Goal: Information Seeking & Learning: Learn about a topic

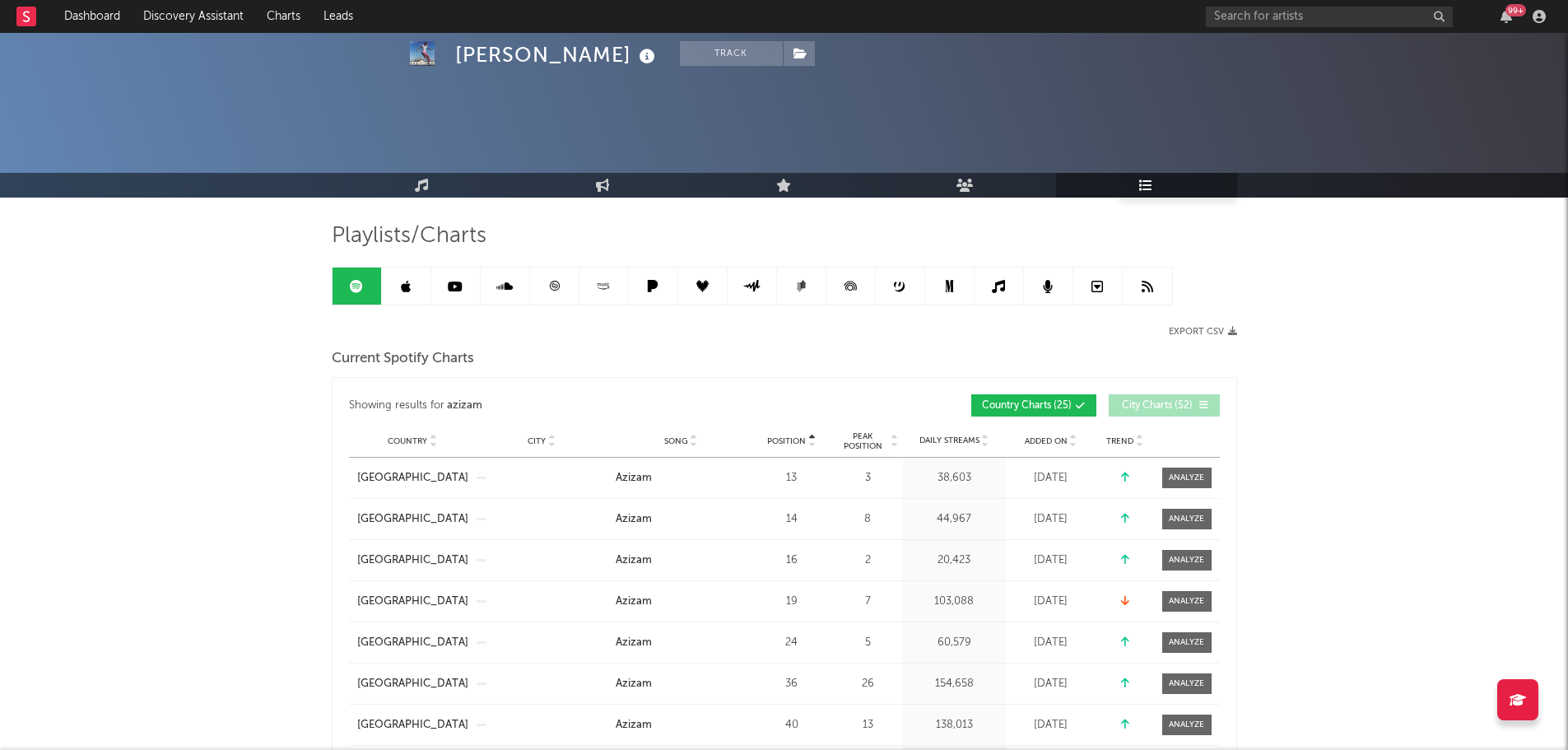
scroll to position [247, 0]
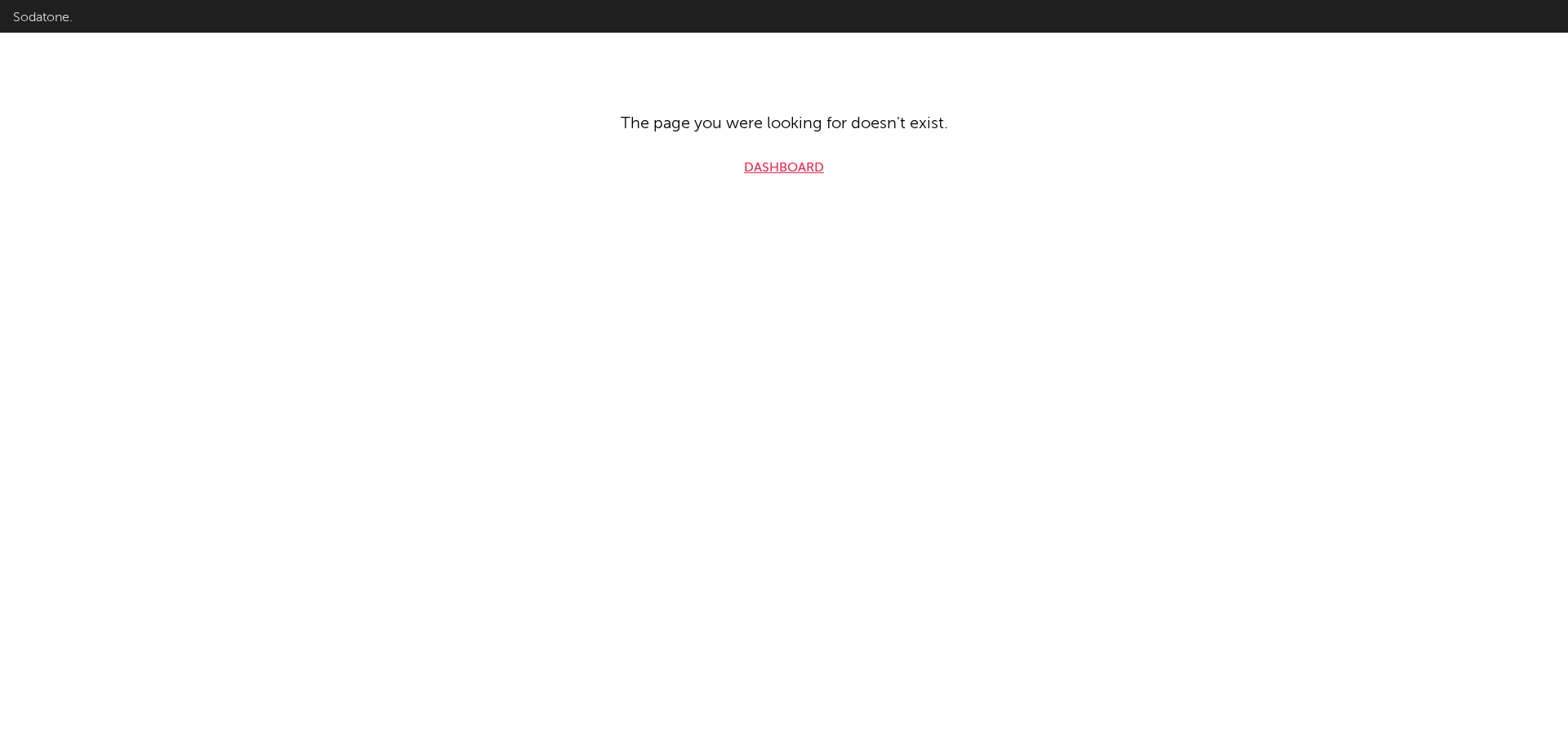
click at [794, 164] on link "Dashboard" at bounding box center [784, 168] width 80 height 20
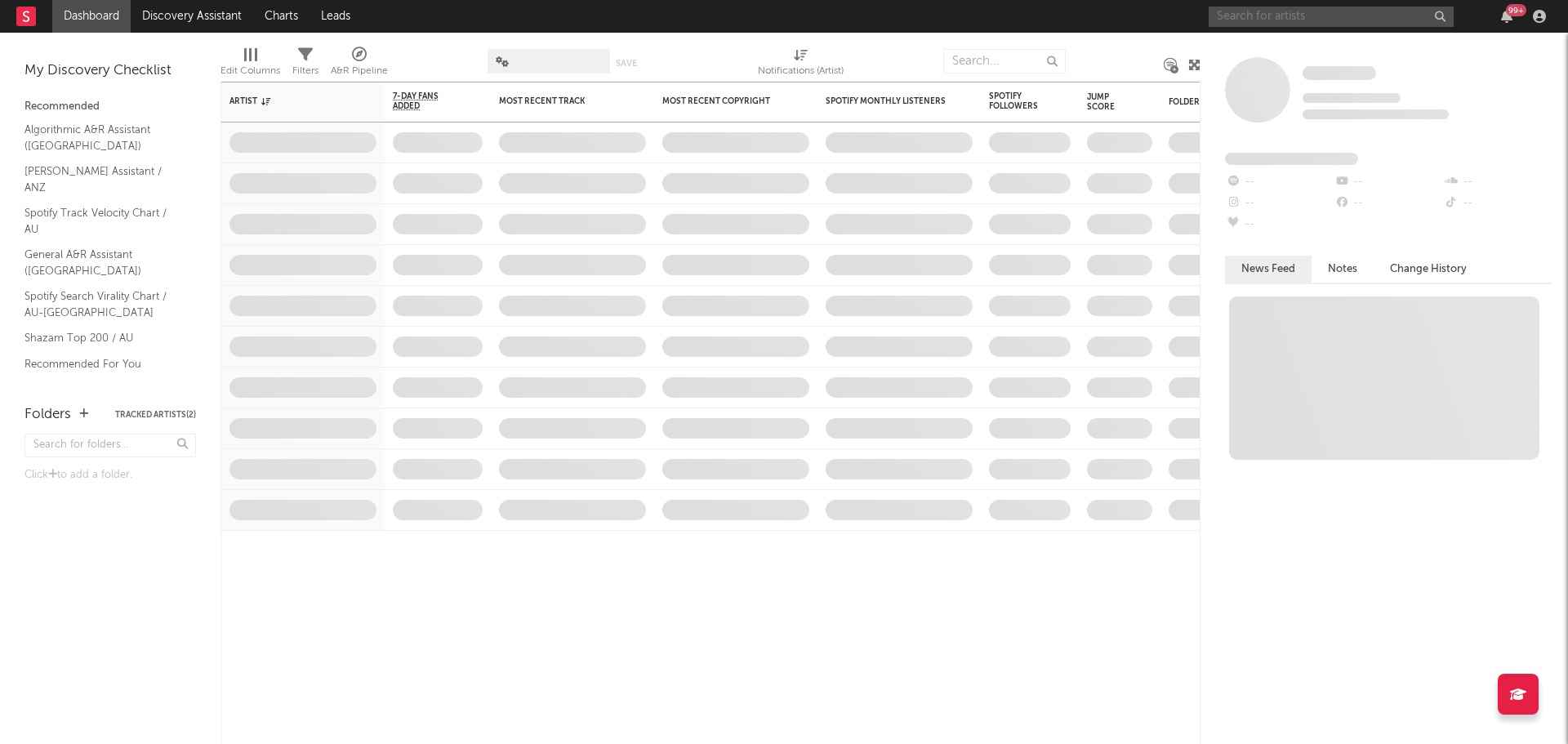
click at [1232, 22] on input "text" at bounding box center [1330, 17] width 245 height 20
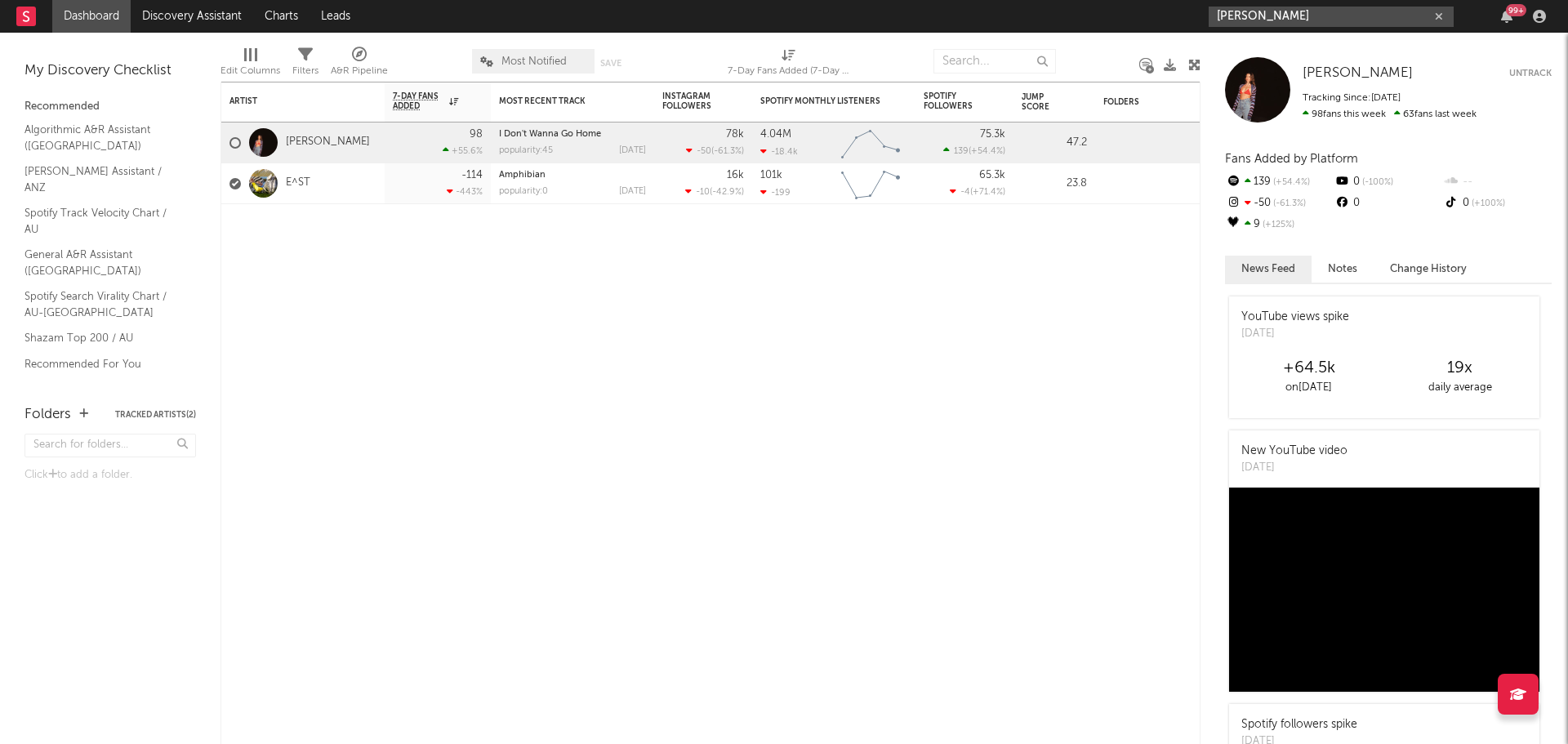
click at [1311, 20] on input "alex warren" at bounding box center [1330, 17] width 245 height 20
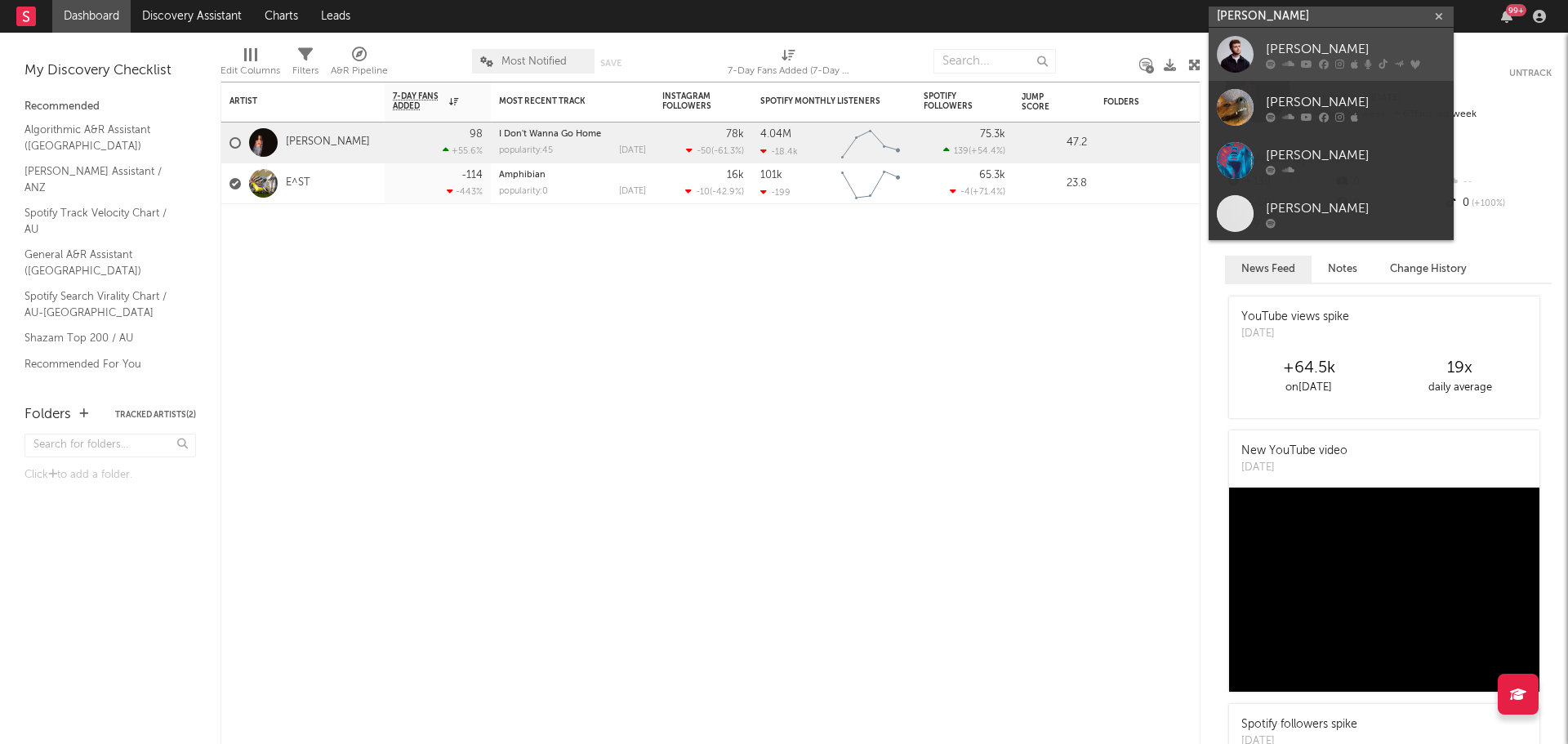
type input "alex warren"
click at [1328, 51] on div "Alex Warren" at bounding box center [1356, 49] width 180 height 20
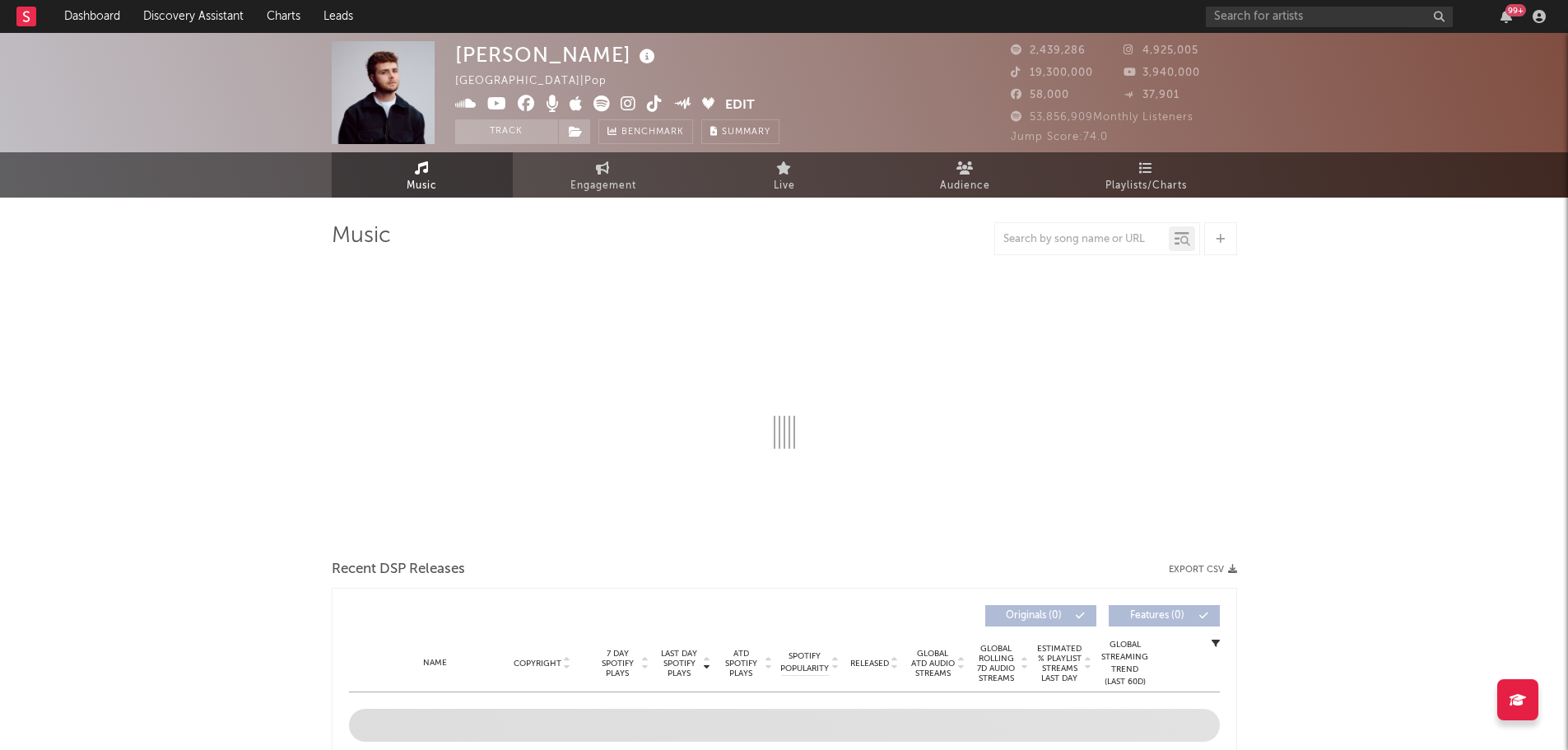
select select "6m"
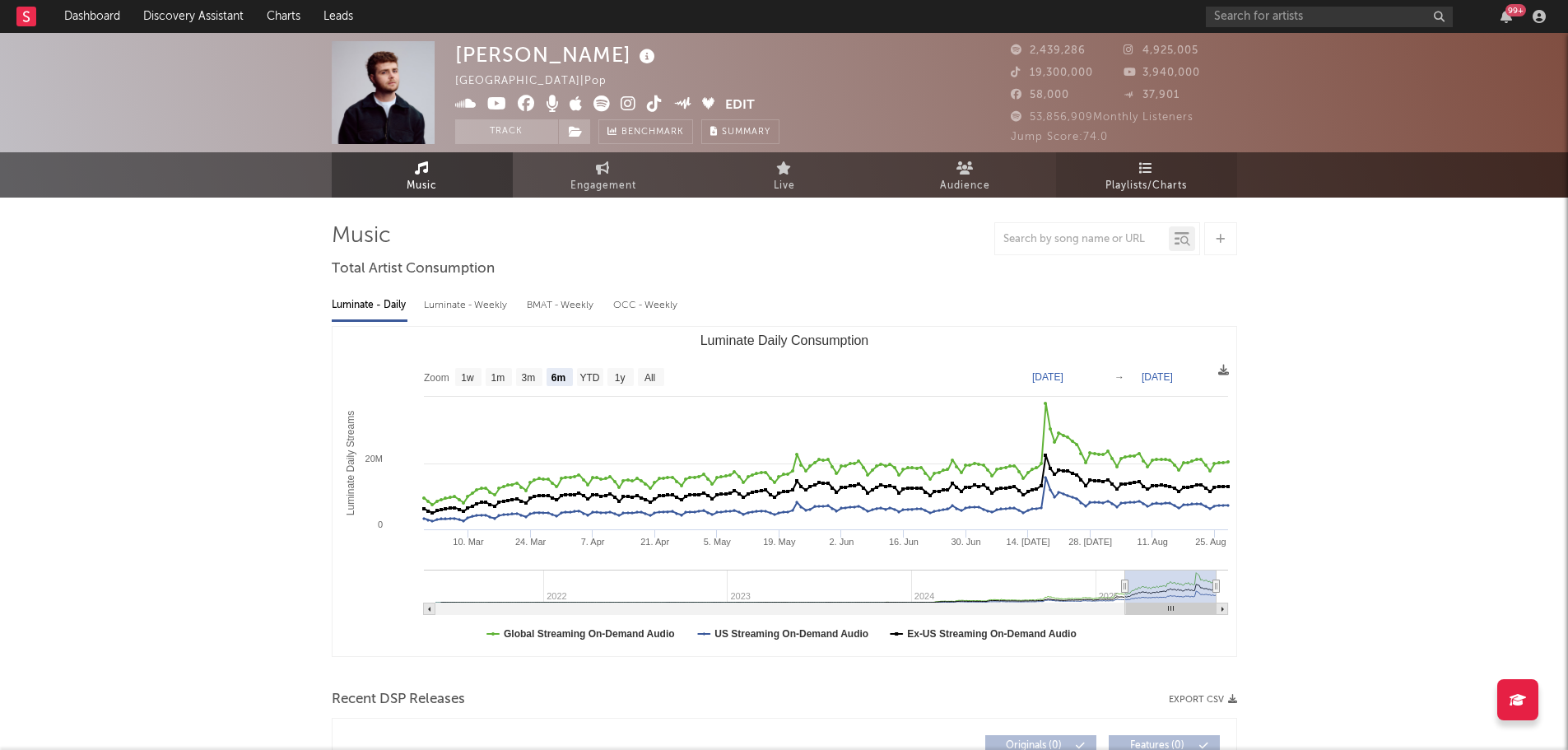
click at [1139, 173] on icon at bounding box center [1146, 168] width 14 height 13
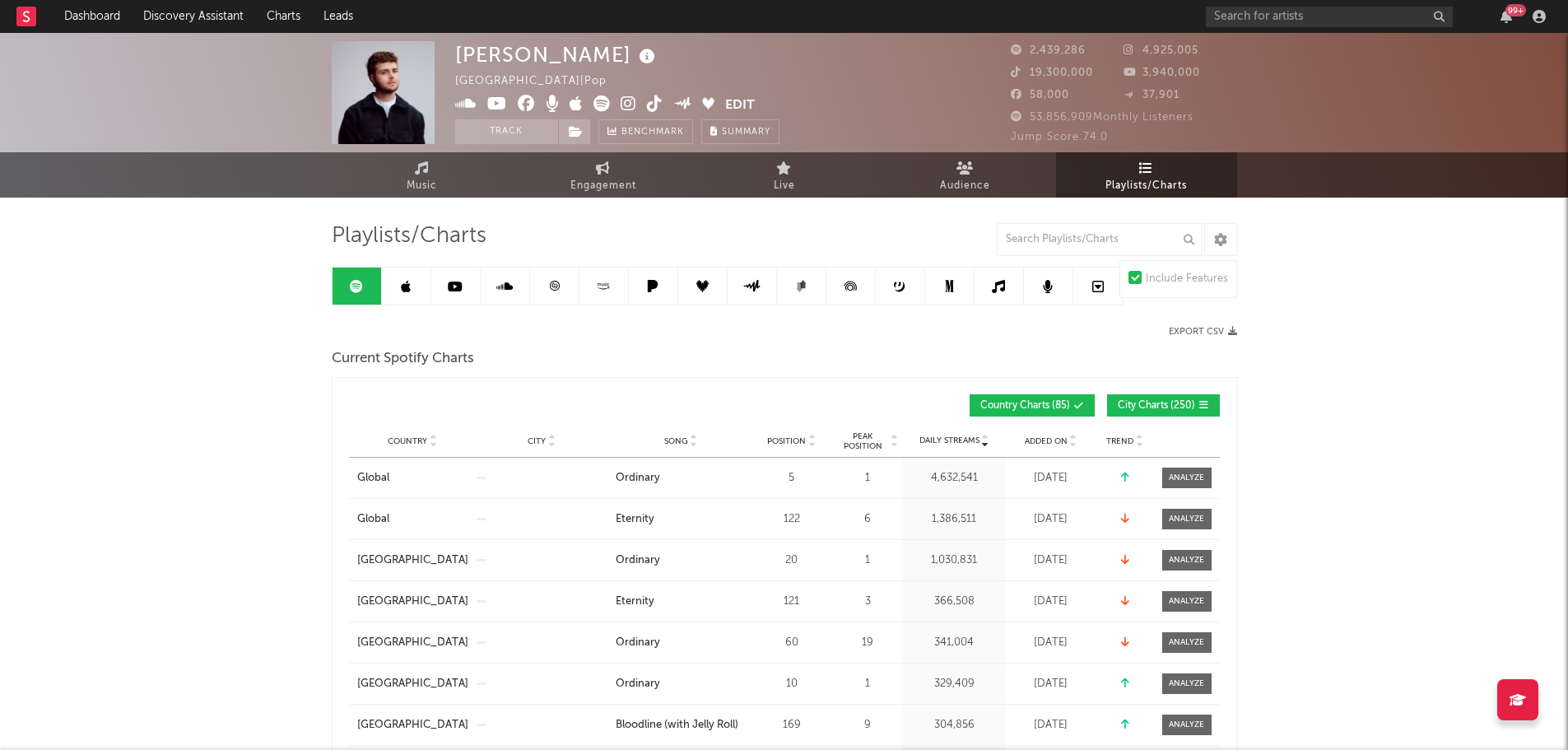
click at [1150, 405] on span "City Charts ( 250 )" at bounding box center [1156, 405] width 77 height 9
click at [680, 441] on span "Song" at bounding box center [676, 441] width 24 height 9
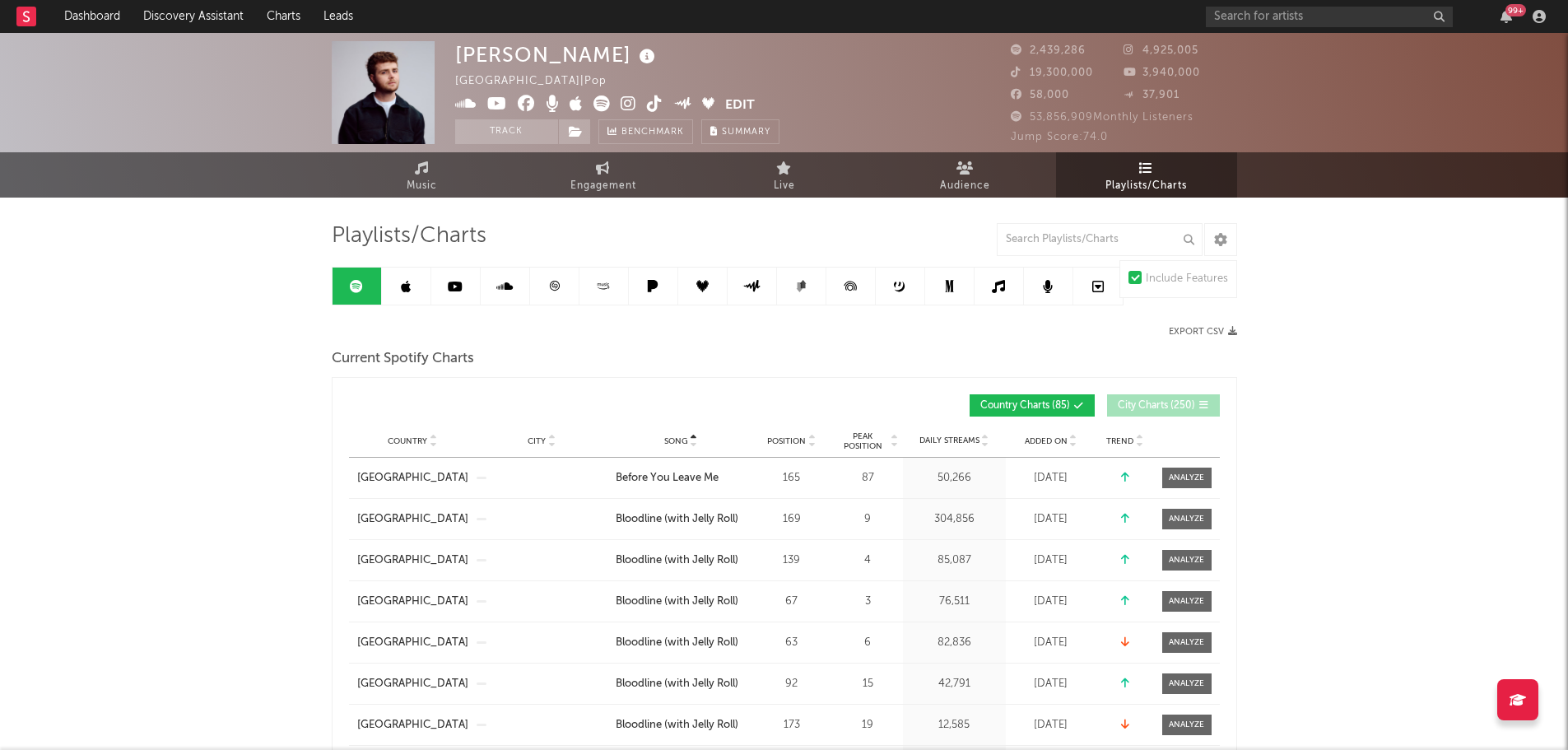
click at [682, 437] on span "Song" at bounding box center [676, 441] width 24 height 9
click at [786, 436] on span "Position" at bounding box center [786, 441] width 39 height 9
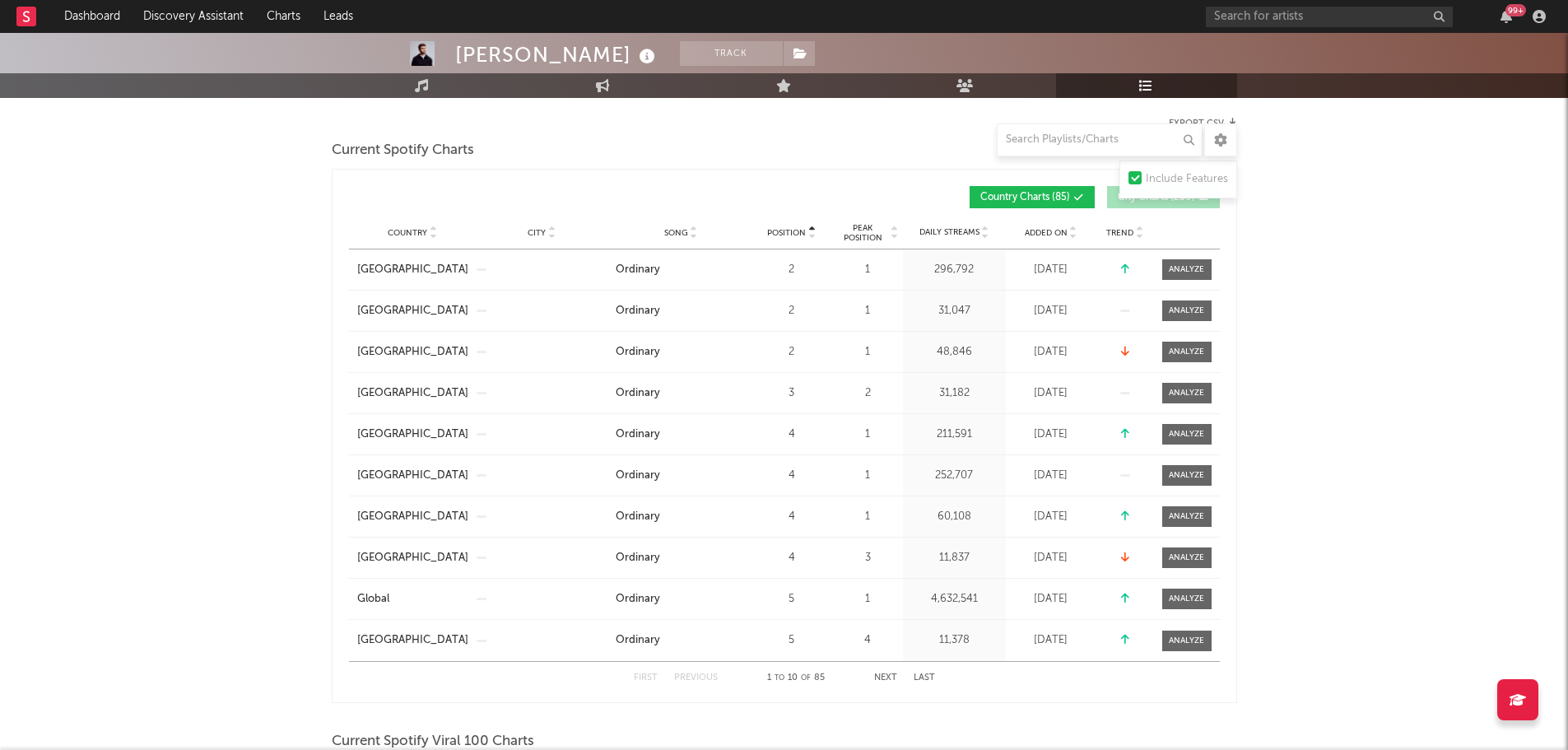
scroll to position [247, 0]
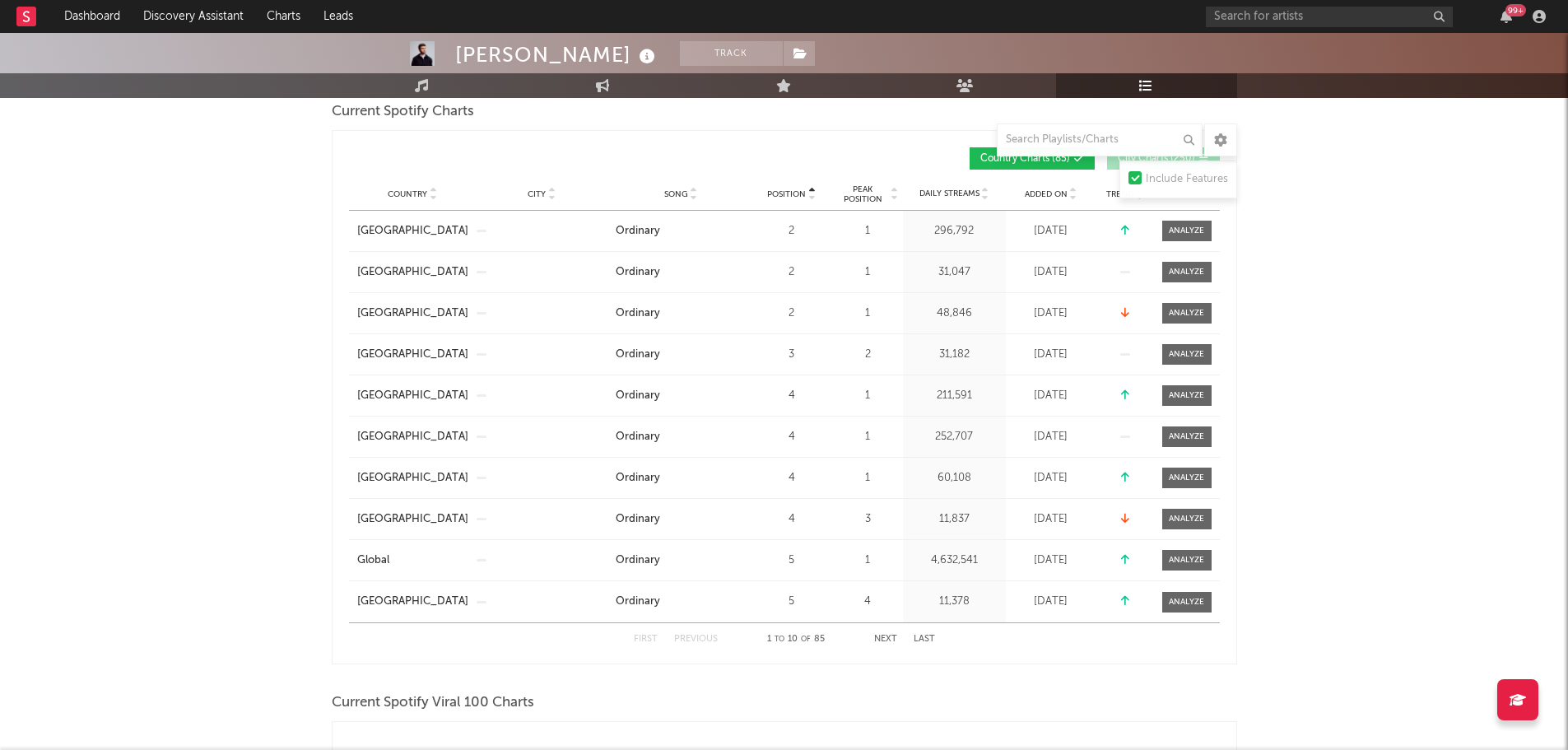
click at [876, 635] on button "Next" at bounding box center [885, 638] width 23 height 9
click at [887, 638] on button "Next" at bounding box center [885, 638] width 23 height 9
click at [888, 638] on button "Next" at bounding box center [885, 638] width 23 height 9
click at [703, 638] on button "Previous" at bounding box center [695, 638] width 44 height 9
click at [1049, 126] on input "text" at bounding box center [1099, 140] width 205 height 33
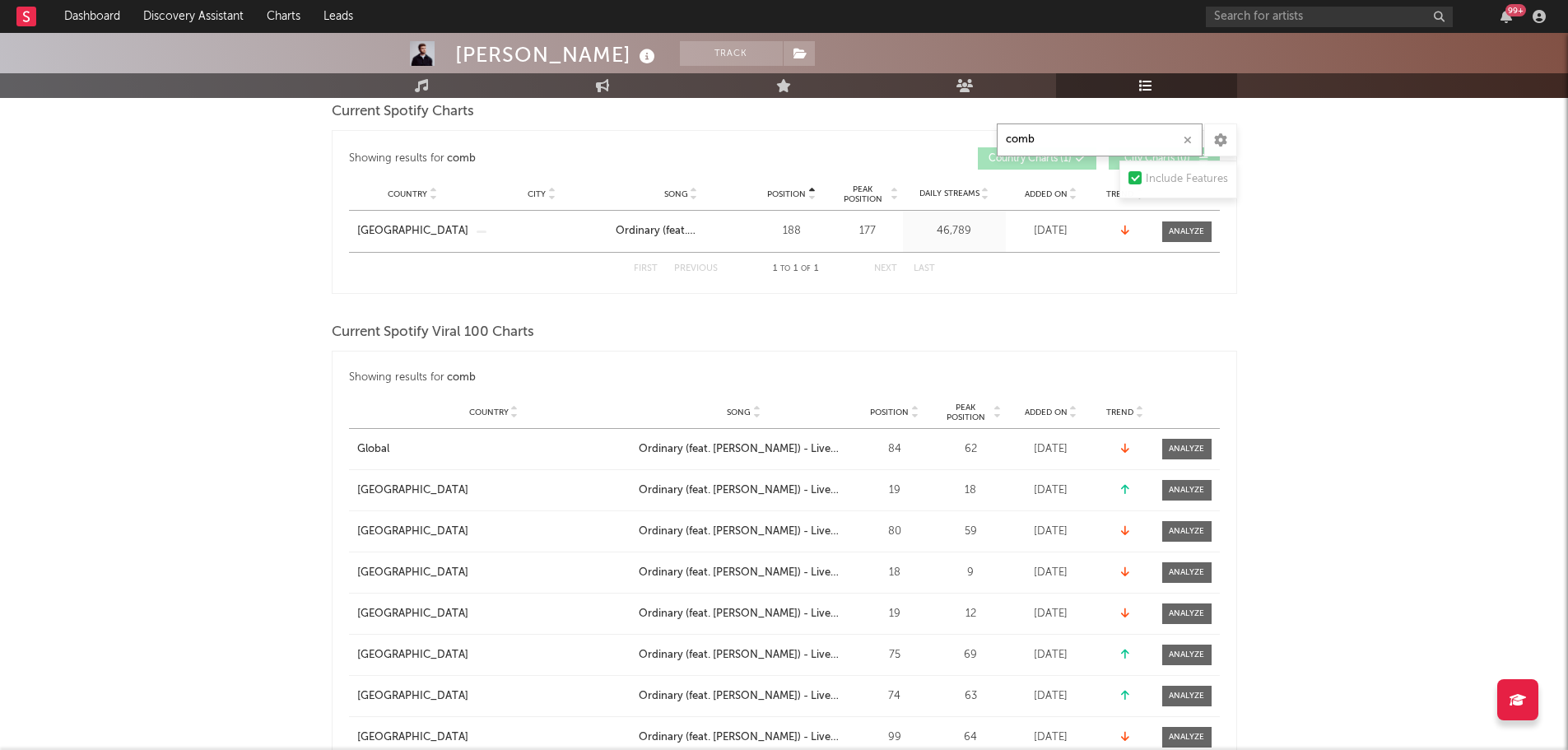
scroll to position [165, 0]
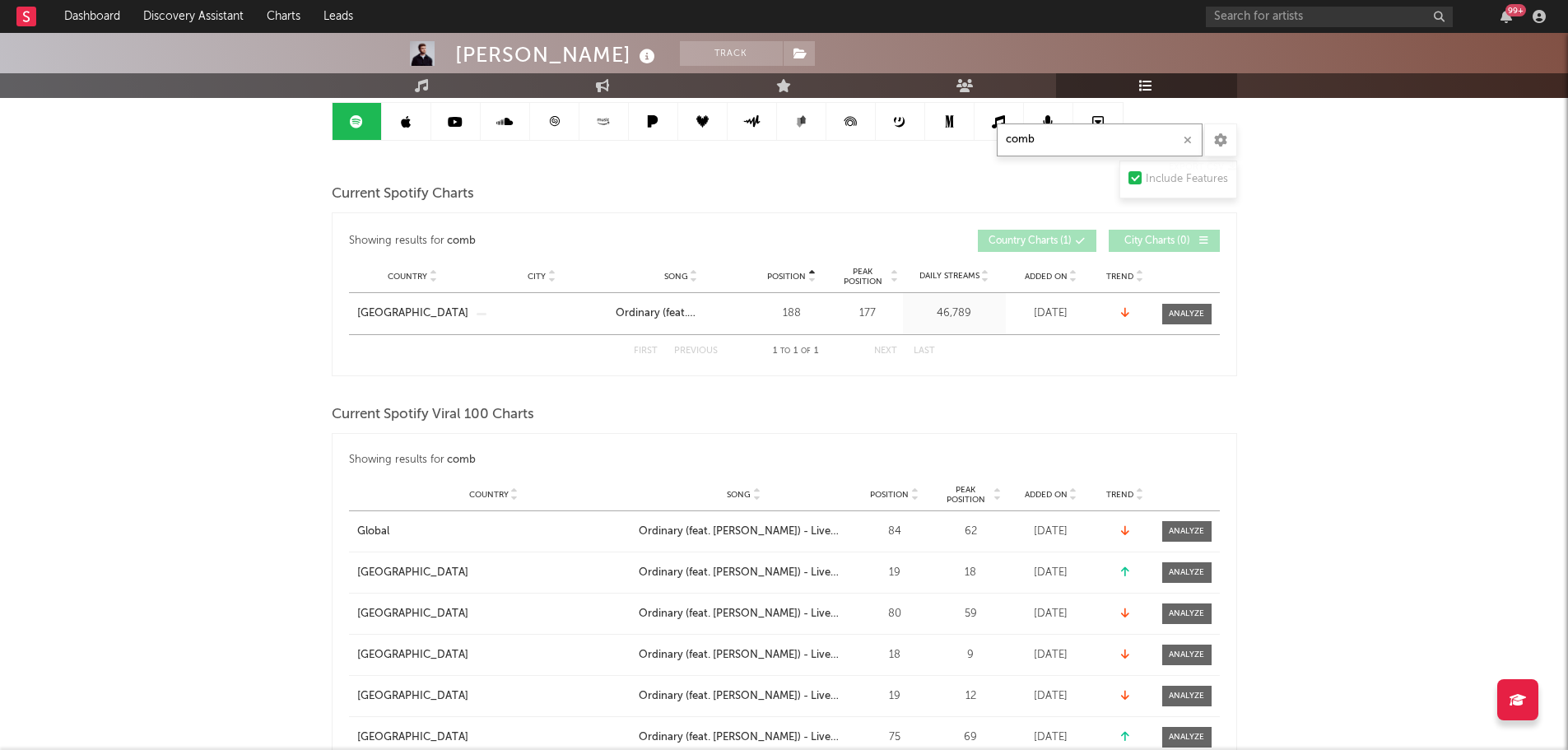
type input "comb"
click at [1189, 141] on icon "button" at bounding box center [1187, 140] width 9 height 10
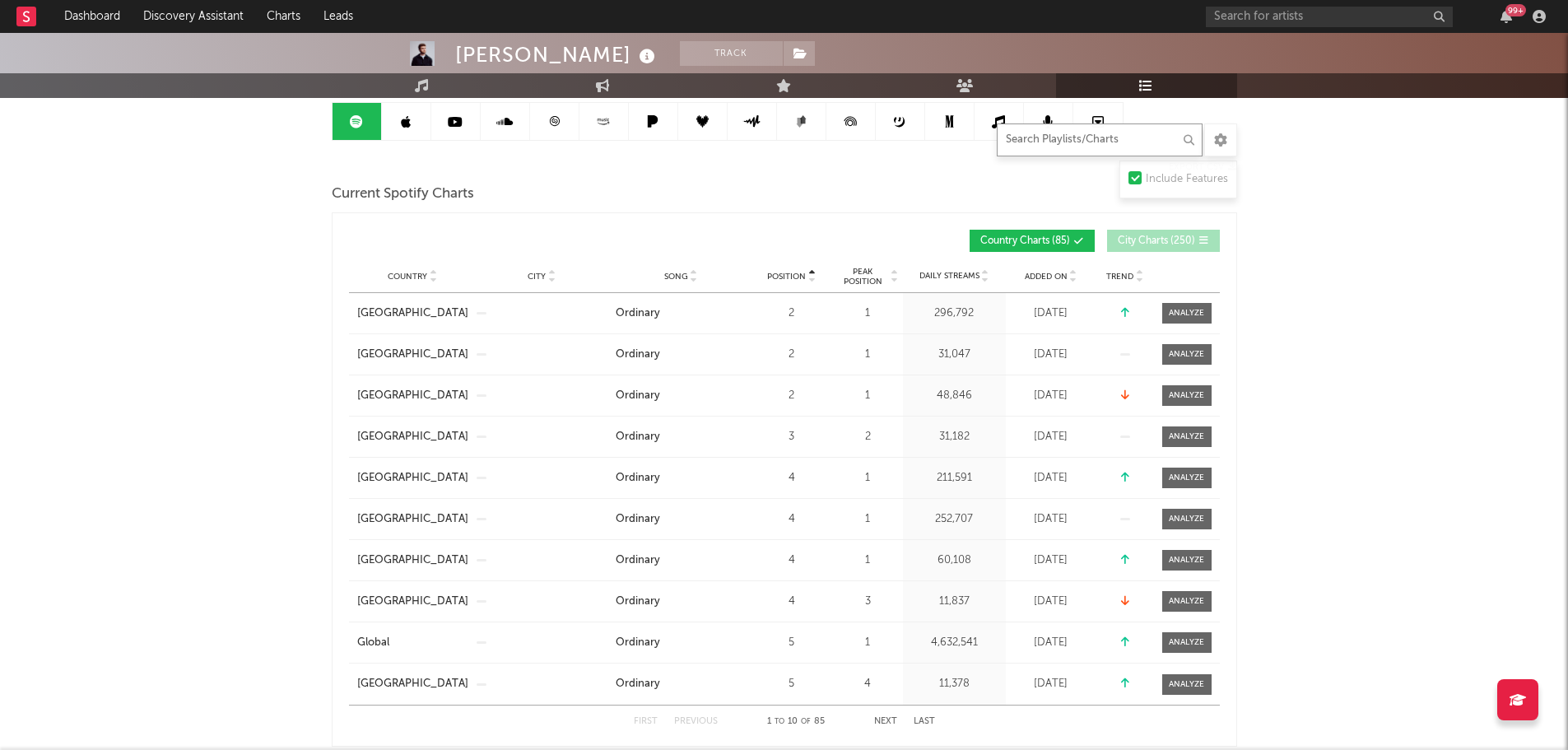
click at [1034, 139] on input "text" at bounding box center [1099, 140] width 205 height 33
type input "eter"
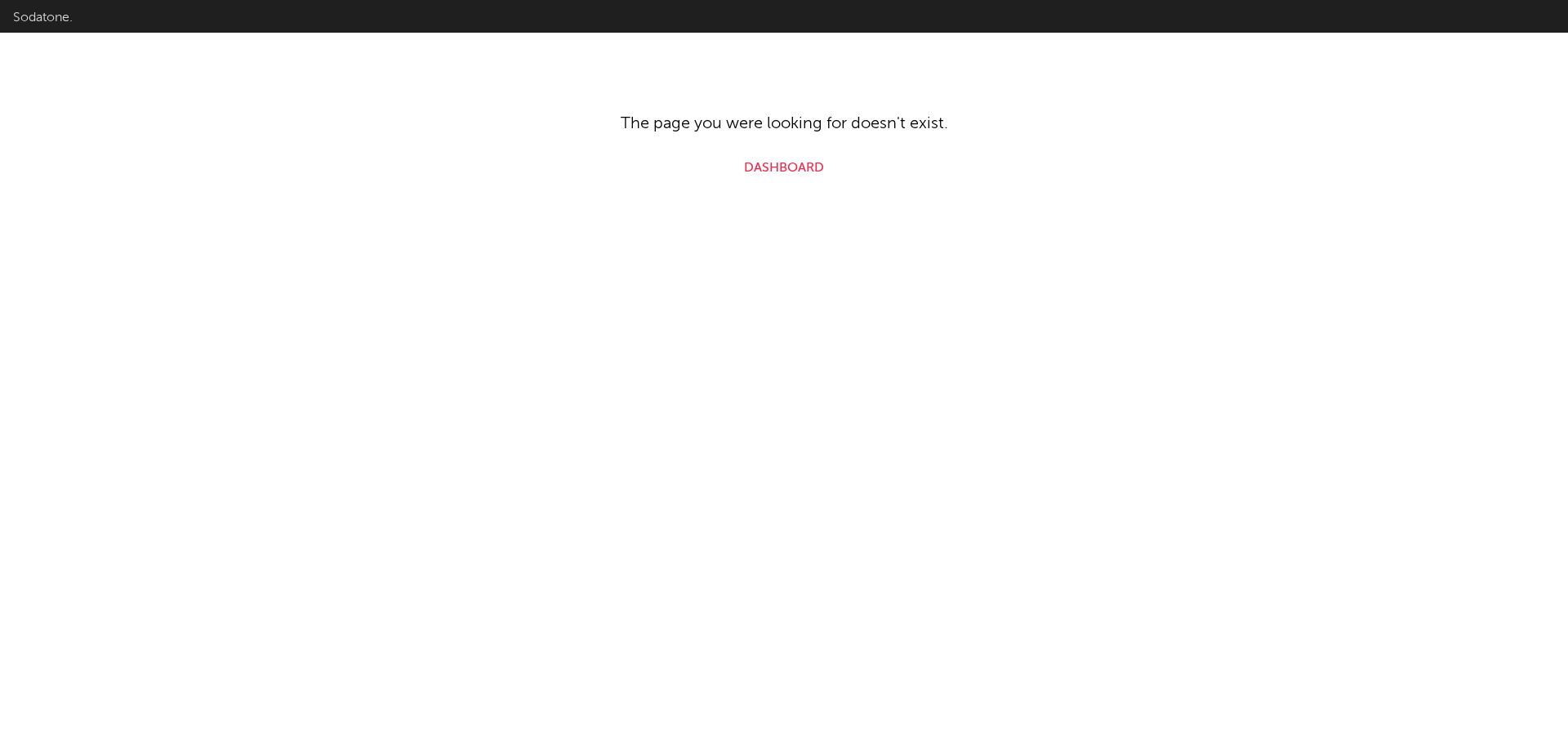
click at [773, 164] on link "Dashboard" at bounding box center [784, 168] width 80 height 20
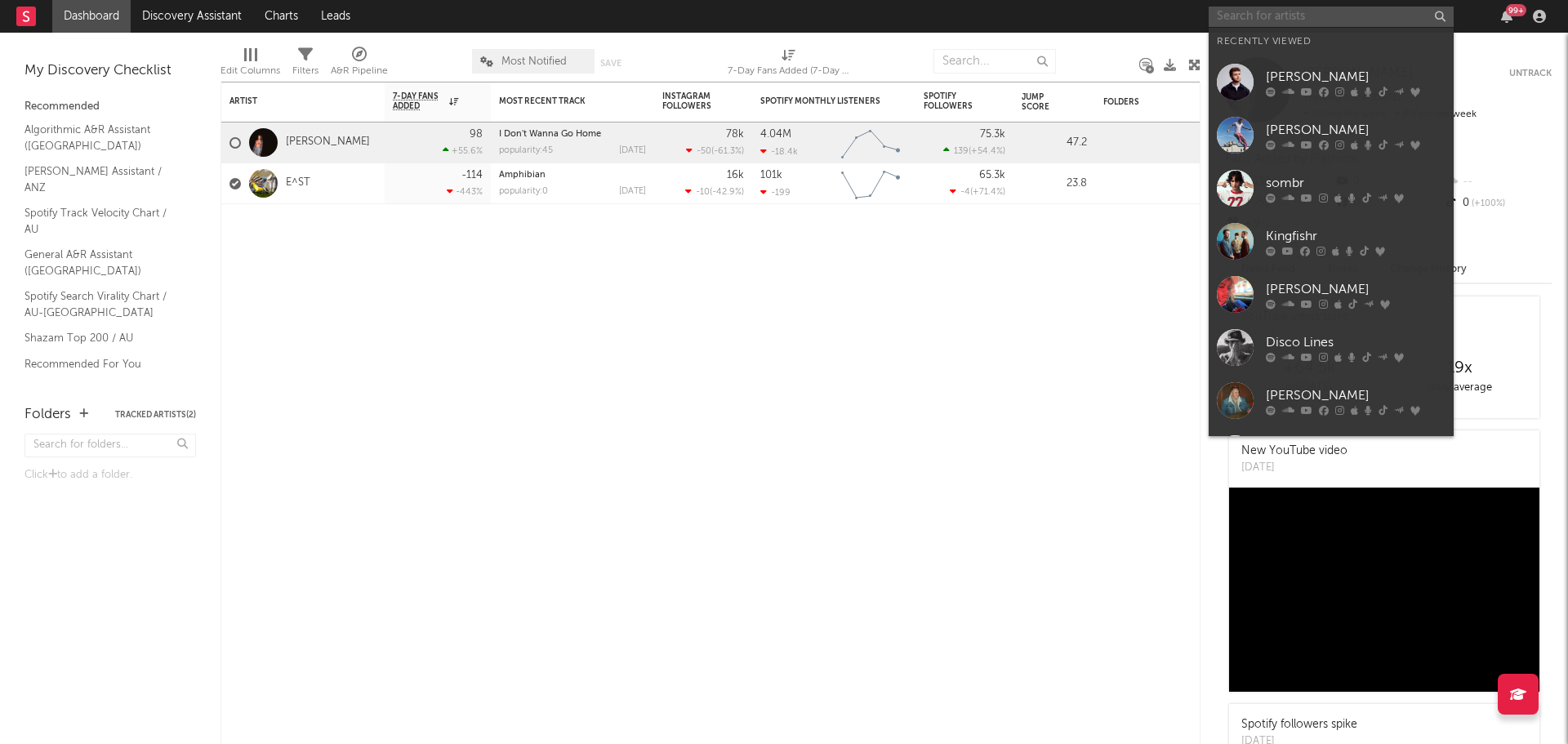
click at [1316, 14] on input "text" at bounding box center [1330, 17] width 245 height 20
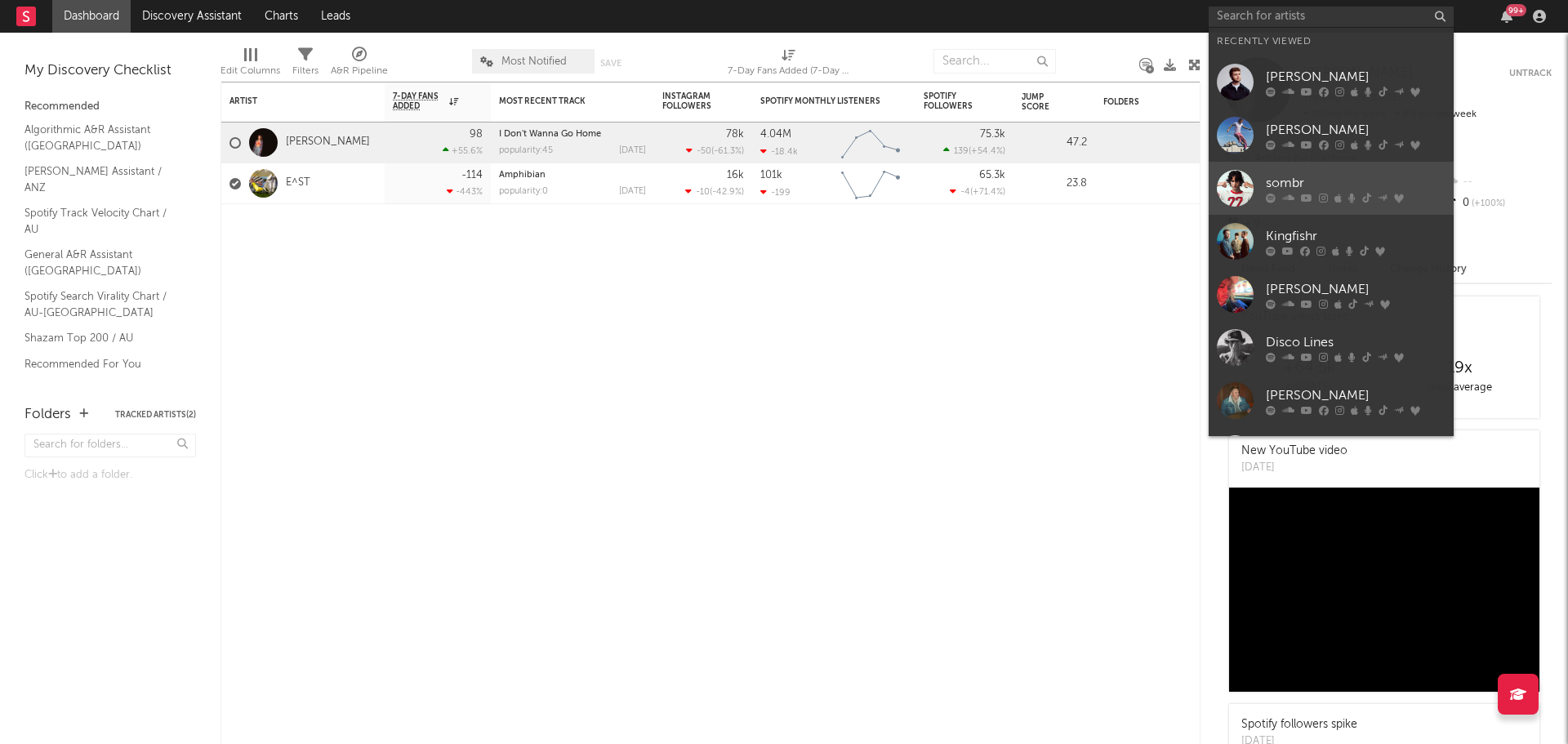
click at [1302, 189] on div "sombr" at bounding box center [1356, 182] width 180 height 20
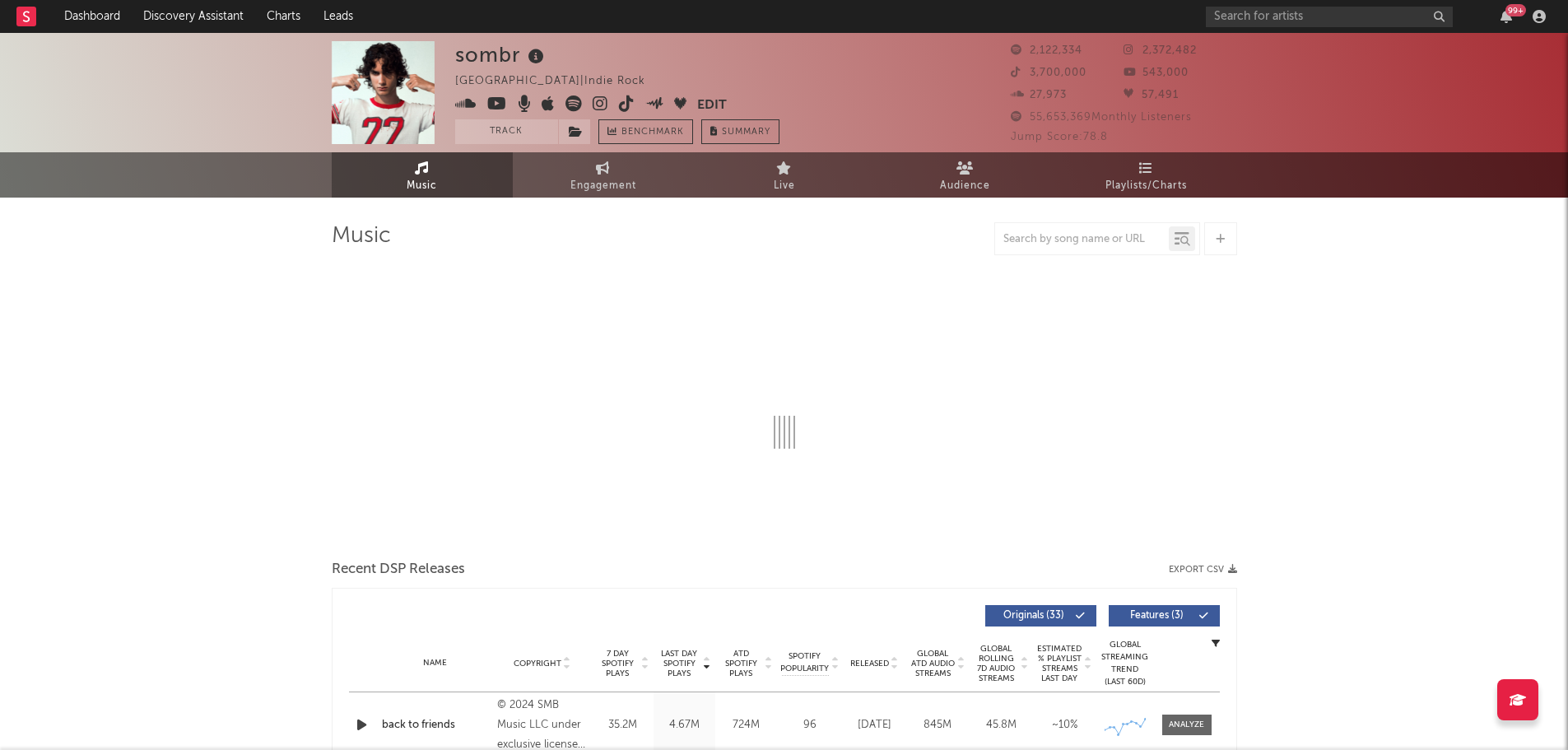
select select "6m"
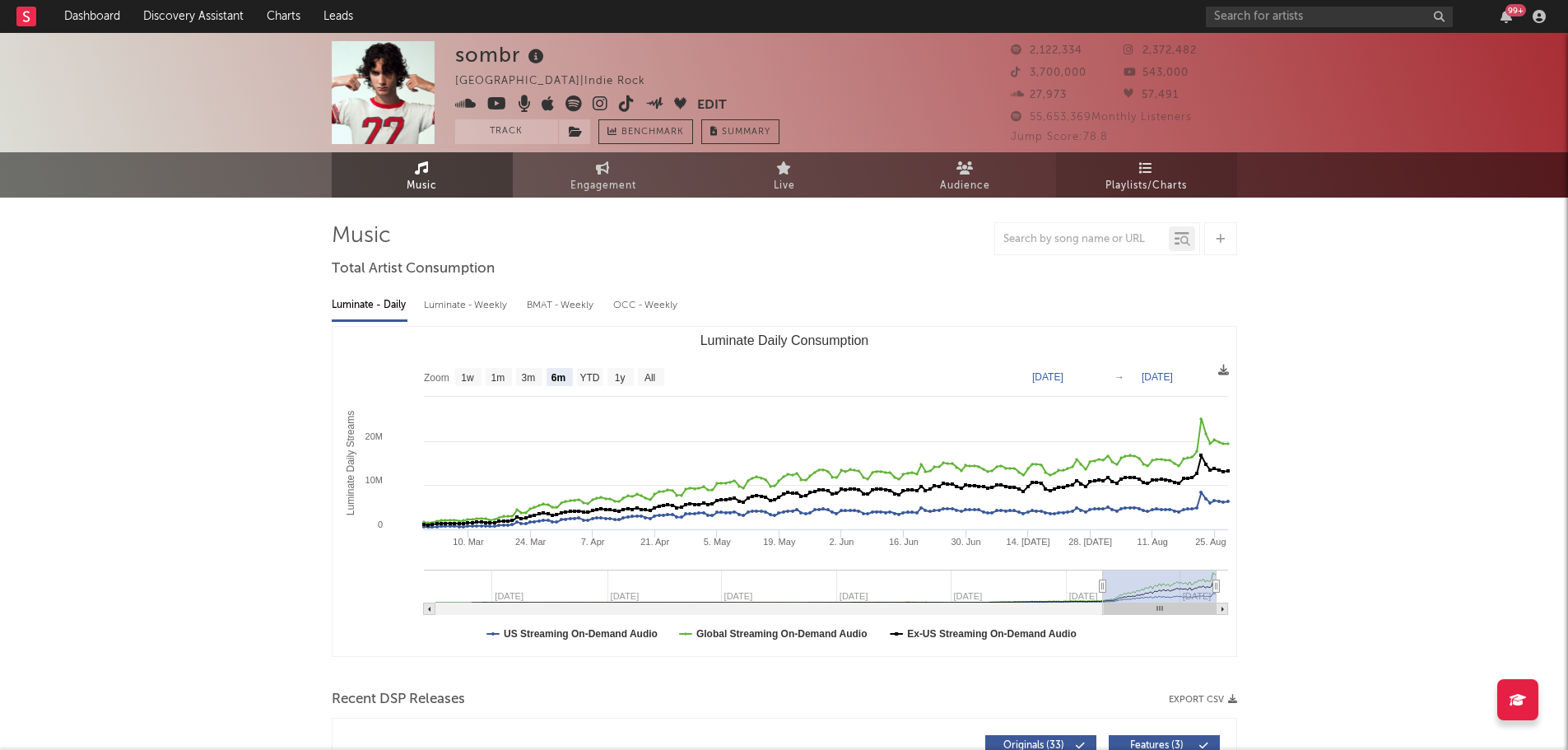
click at [1139, 186] on span "Playlists/Charts" at bounding box center [1145, 186] width 82 height 20
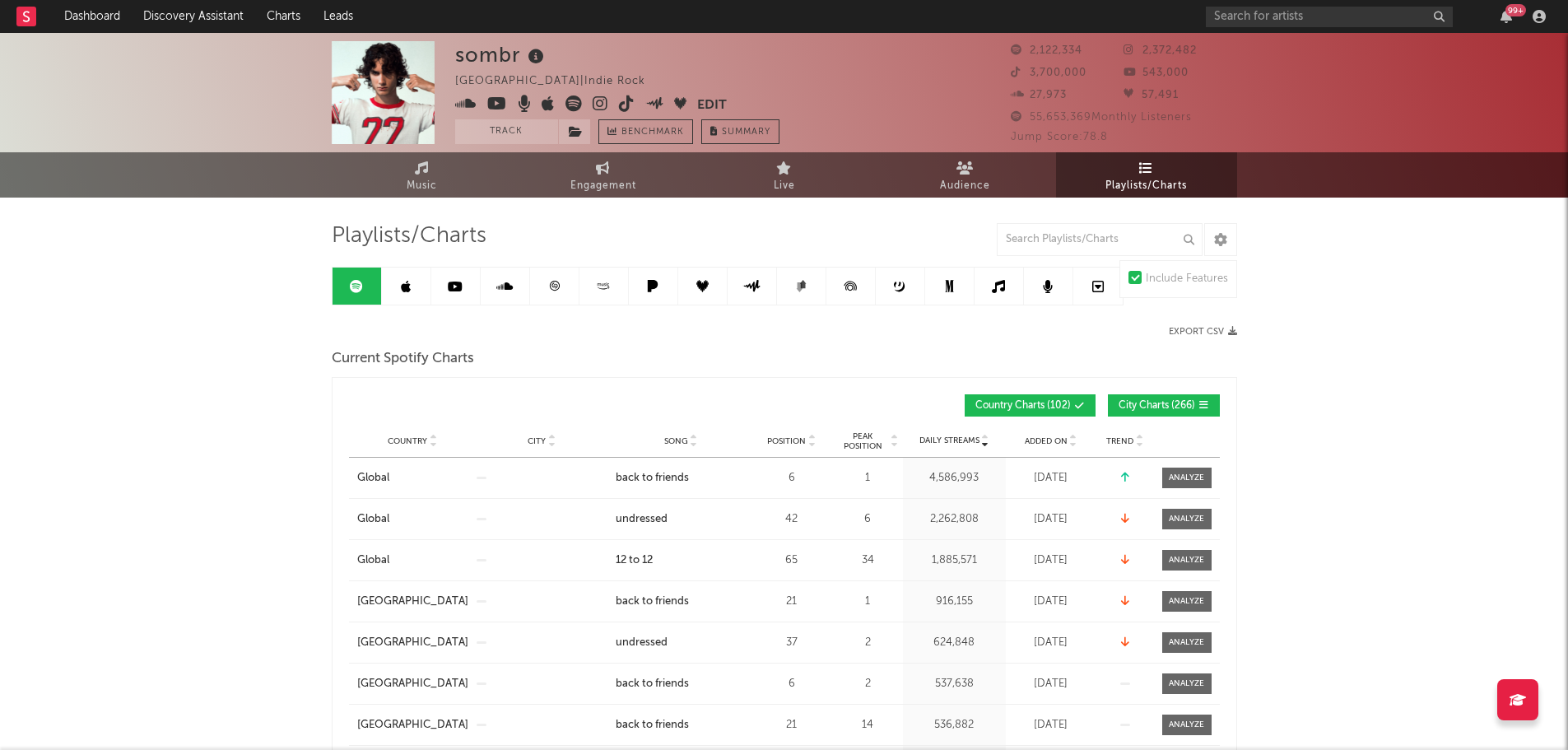
click at [1180, 400] on span "City Charts ( 266 )" at bounding box center [1156, 405] width 76 height 9
click at [667, 438] on span "Song" at bounding box center [676, 441] width 24 height 9
click at [760, 437] on div "Position" at bounding box center [791, 441] width 74 height 12
click at [1104, 234] on input "text" at bounding box center [1099, 240] width 205 height 33
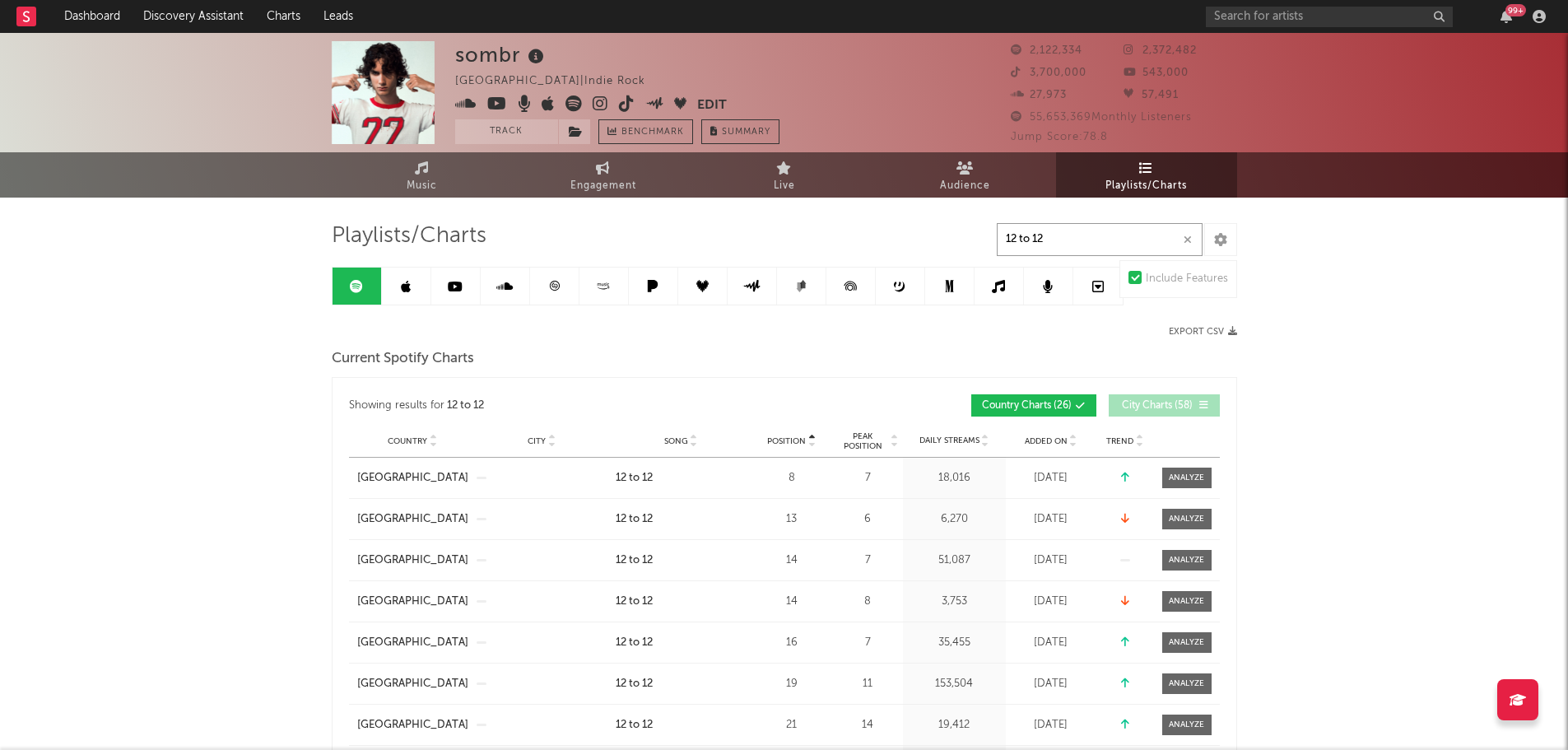
type input "12 to 12"
